Goal: Check status

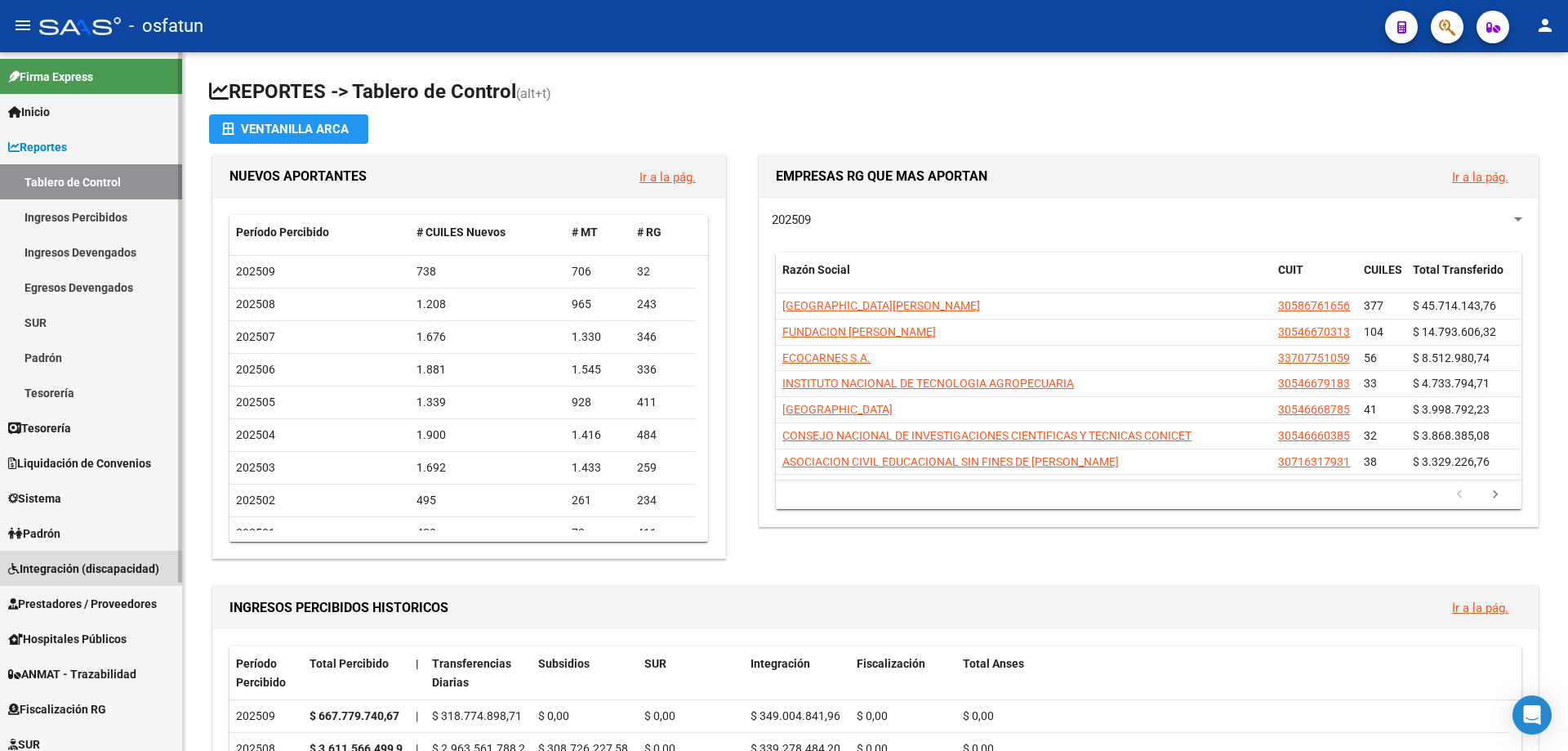
click at [120, 574] on span "Integración (discapacidad)" at bounding box center [83, 569] width 151 height 18
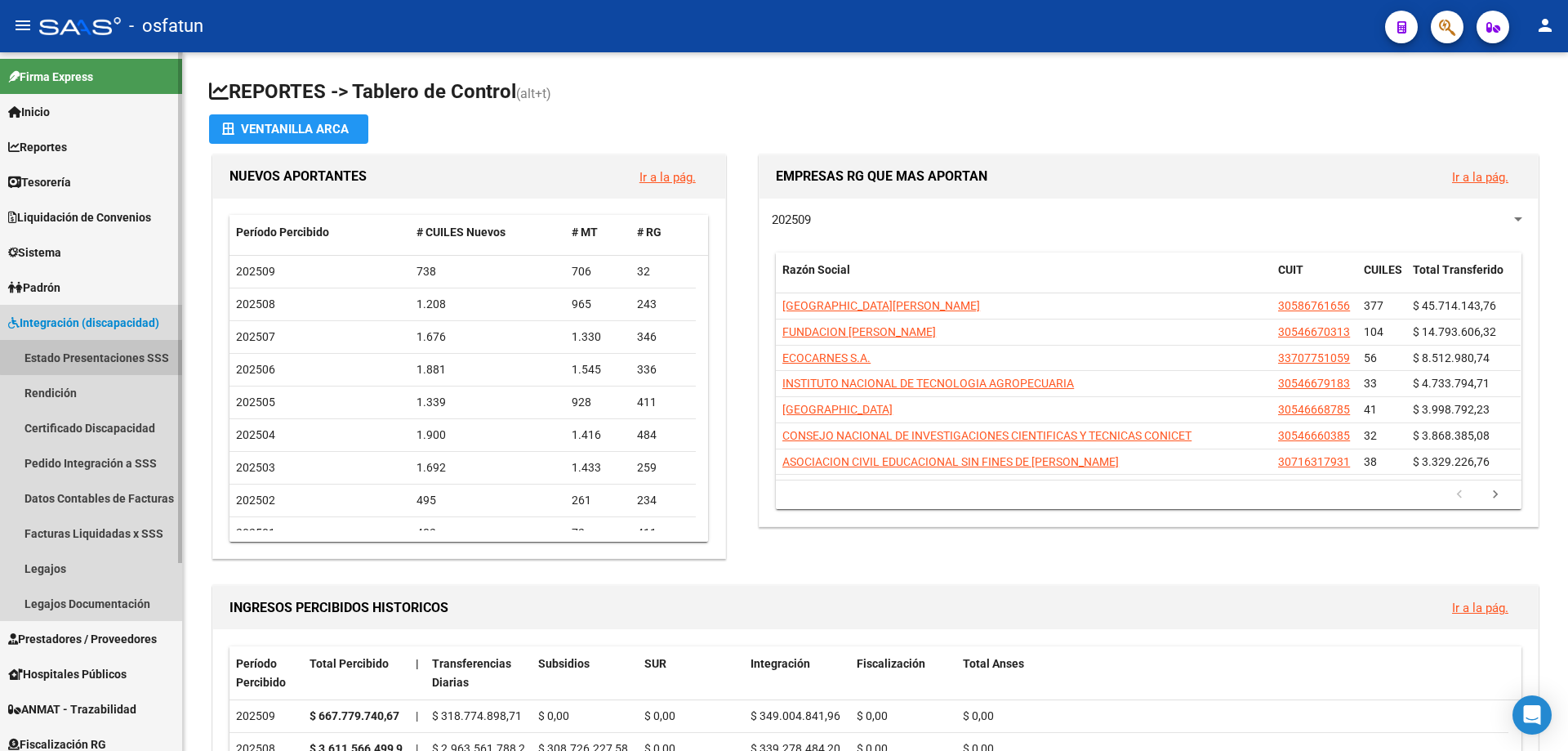
click at [92, 347] on link "Estado Presentaciones SSS" at bounding box center [91, 357] width 182 height 35
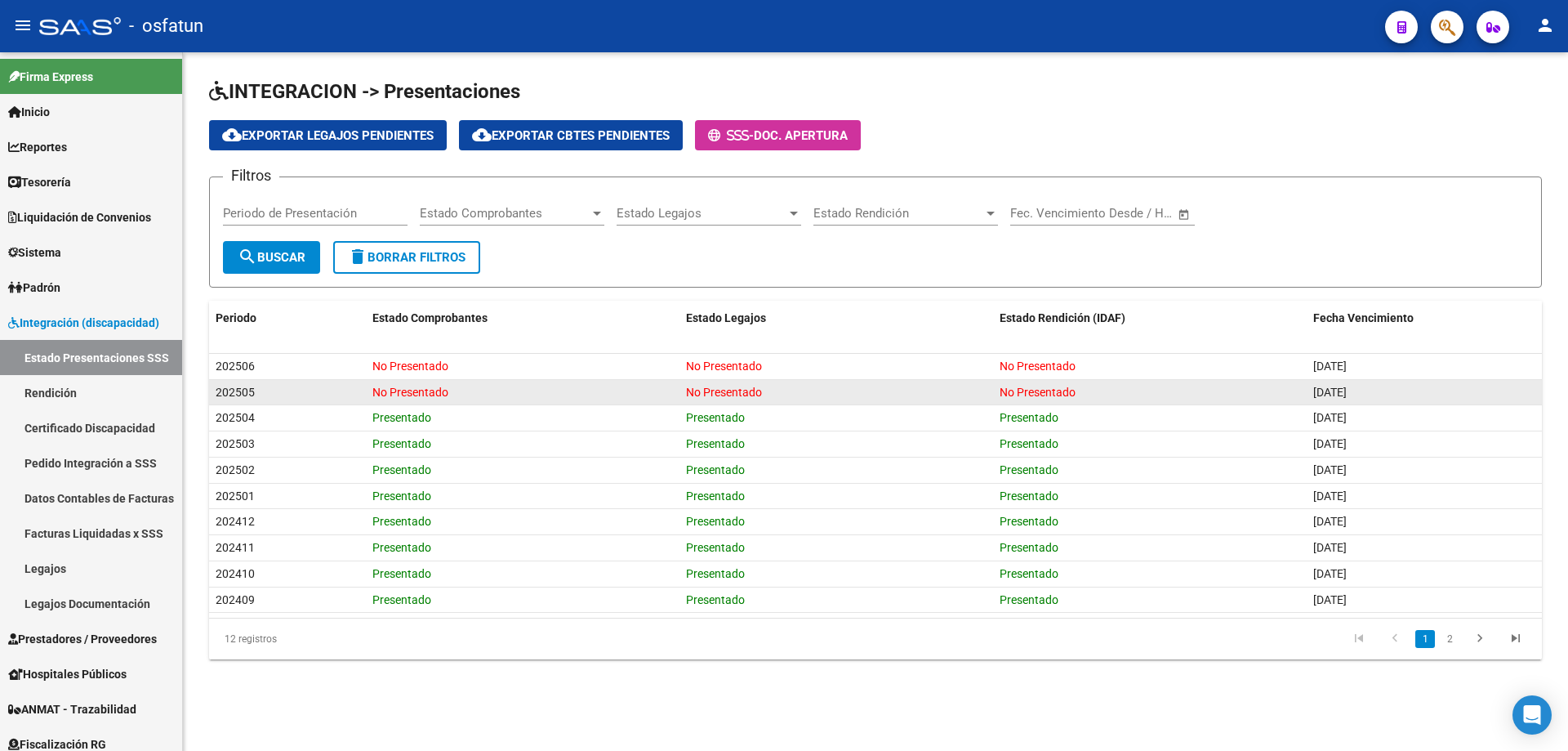
drag, startPoint x: 1373, startPoint y: 398, endPoint x: 1194, endPoint y: 386, distance: 179.4
click at [1200, 388] on div "202505 No Presentado No Presentado No Presentado [DATE]" at bounding box center [876, 393] width 1333 height 26
drag, startPoint x: 992, startPoint y: 382, endPoint x: 1010, endPoint y: 393, distance: 21.1
click at [993, 382] on div "202505 No Presentado No Presentado No Presentado [DATE]" at bounding box center [876, 393] width 1333 height 26
click at [1010, 393] on span "No Presentado" at bounding box center [1038, 392] width 76 height 13
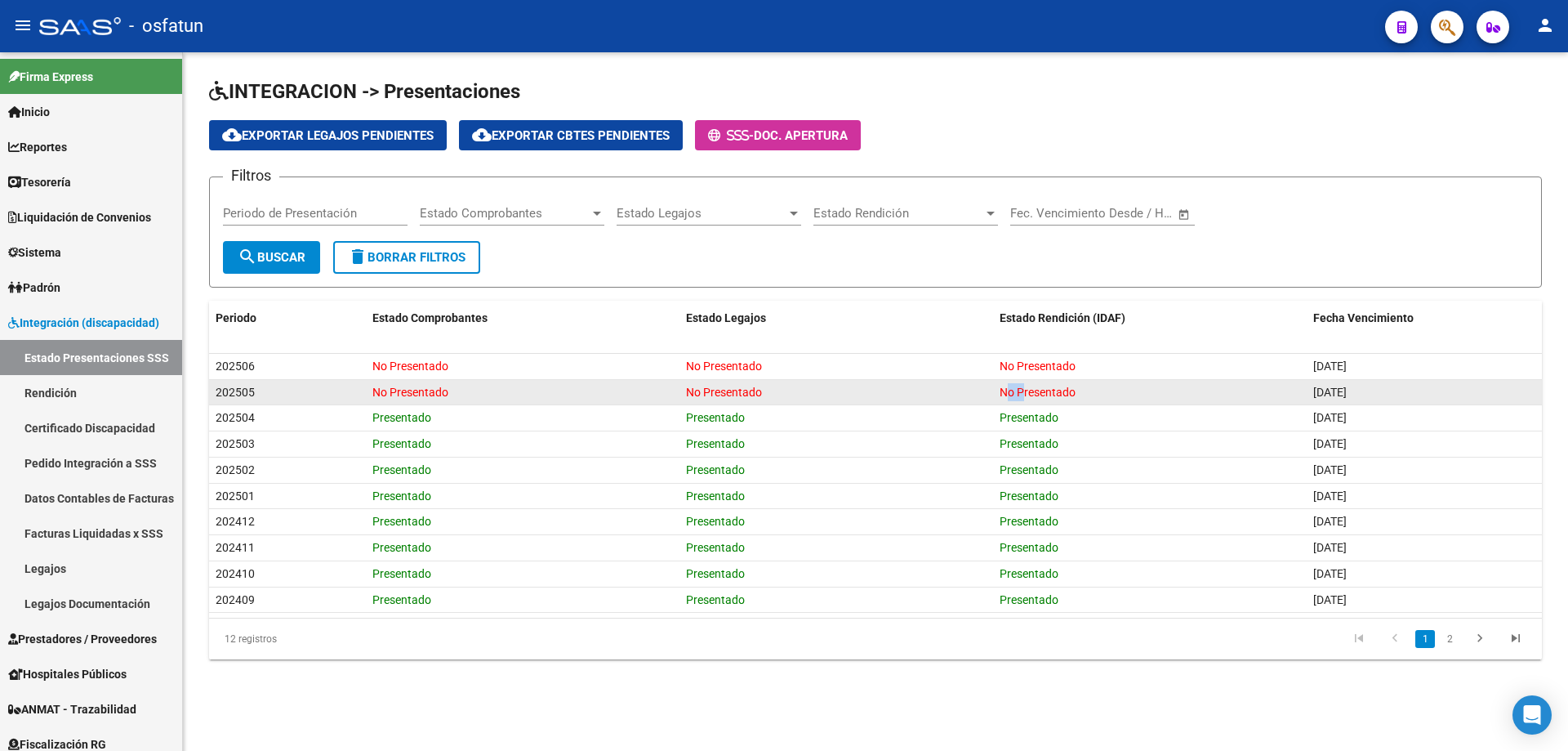
click at [1010, 393] on span "No Presentado" at bounding box center [1038, 392] width 76 height 13
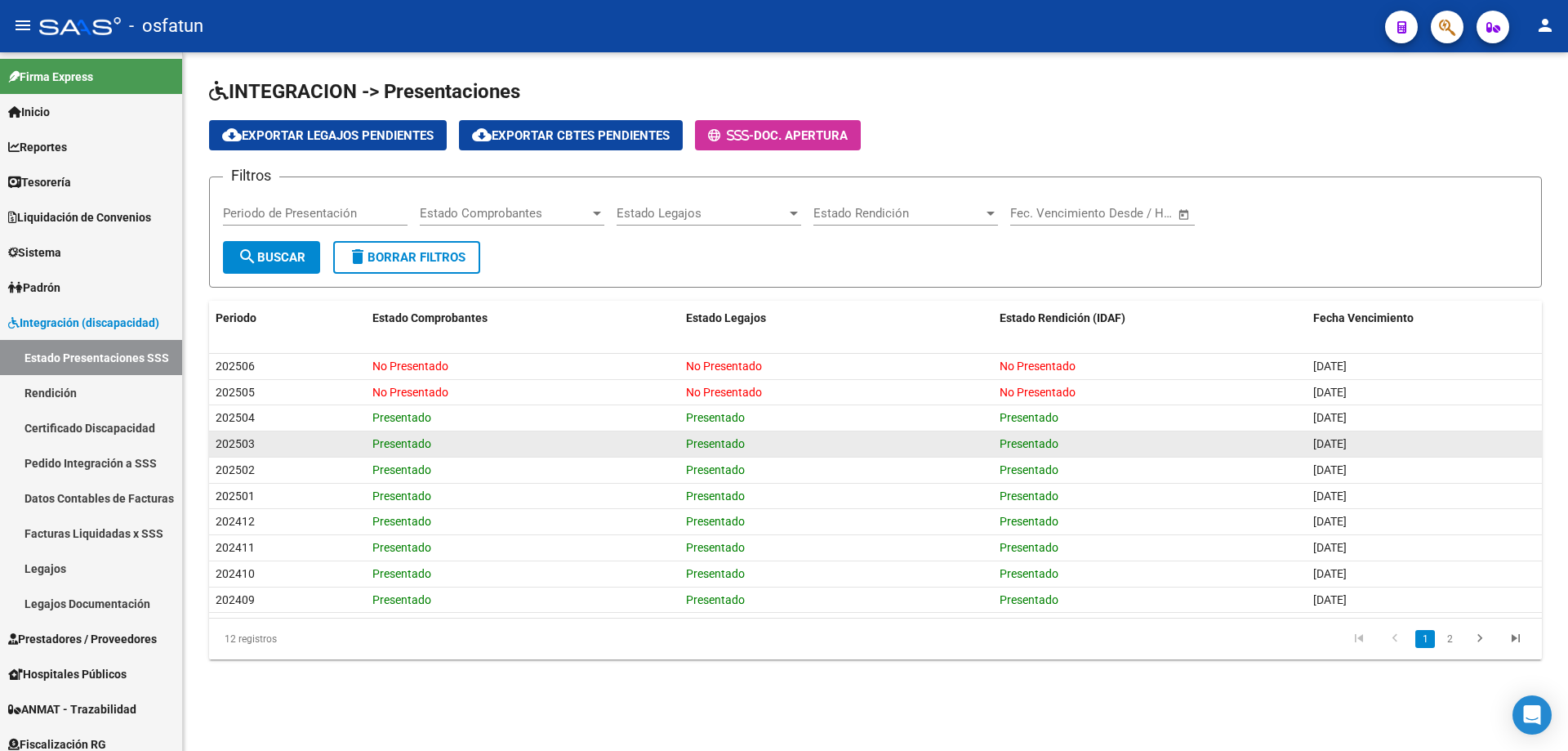
drag, startPoint x: 1034, startPoint y: 454, endPoint x: 966, endPoint y: 455, distance: 68.0
click at [1034, 454] on datatable-body-cell "Presentado" at bounding box center [1150, 444] width 313 height 26
